Goal: Task Accomplishment & Management: Manage account settings

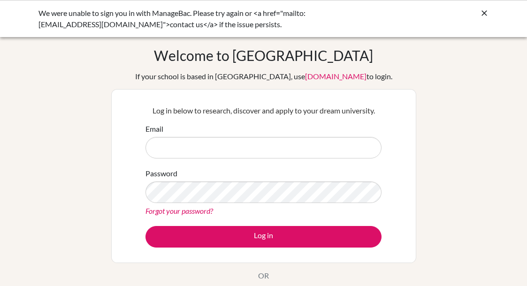
click at [263, 158] on input "Email" at bounding box center [263, 148] width 236 height 22
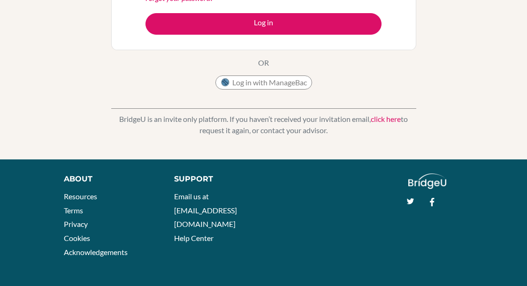
scroll to position [213, 0]
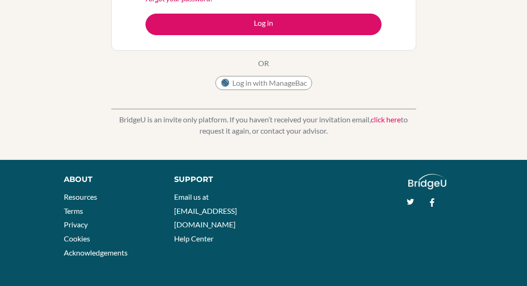
click at [283, 84] on button "Log in with ManageBac" at bounding box center [263, 83] width 97 height 14
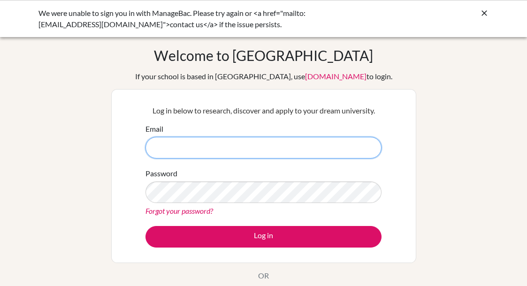
click at [220, 154] on input "Email" at bounding box center [263, 148] width 236 height 22
click at [365, 151] on input "Email" at bounding box center [263, 148] width 236 height 22
type input "[EMAIL_ADDRESS][DOMAIN_NAME]"
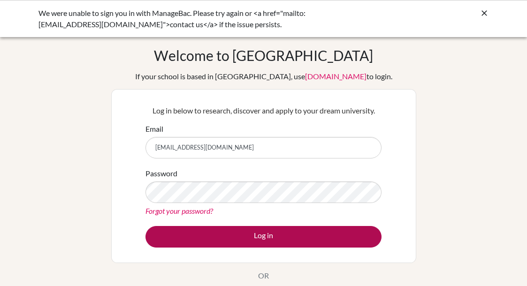
click at [239, 238] on button "Log in" at bounding box center [263, 237] width 236 height 22
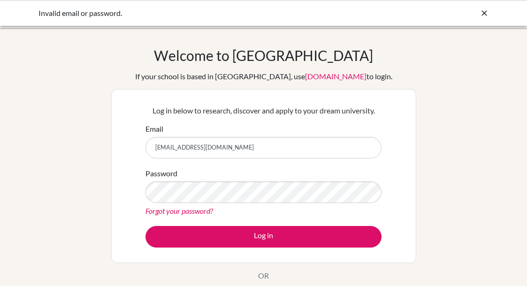
click at [199, 210] on link "Forgot your password?" at bounding box center [179, 210] width 68 height 9
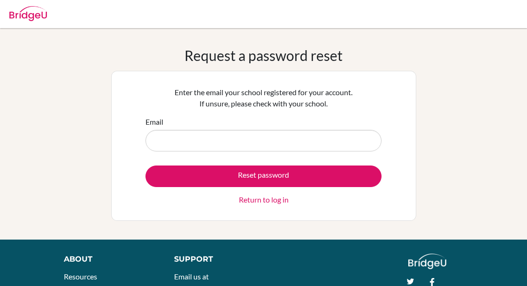
type input "s"
